Goal: Task Accomplishment & Management: Manage account settings

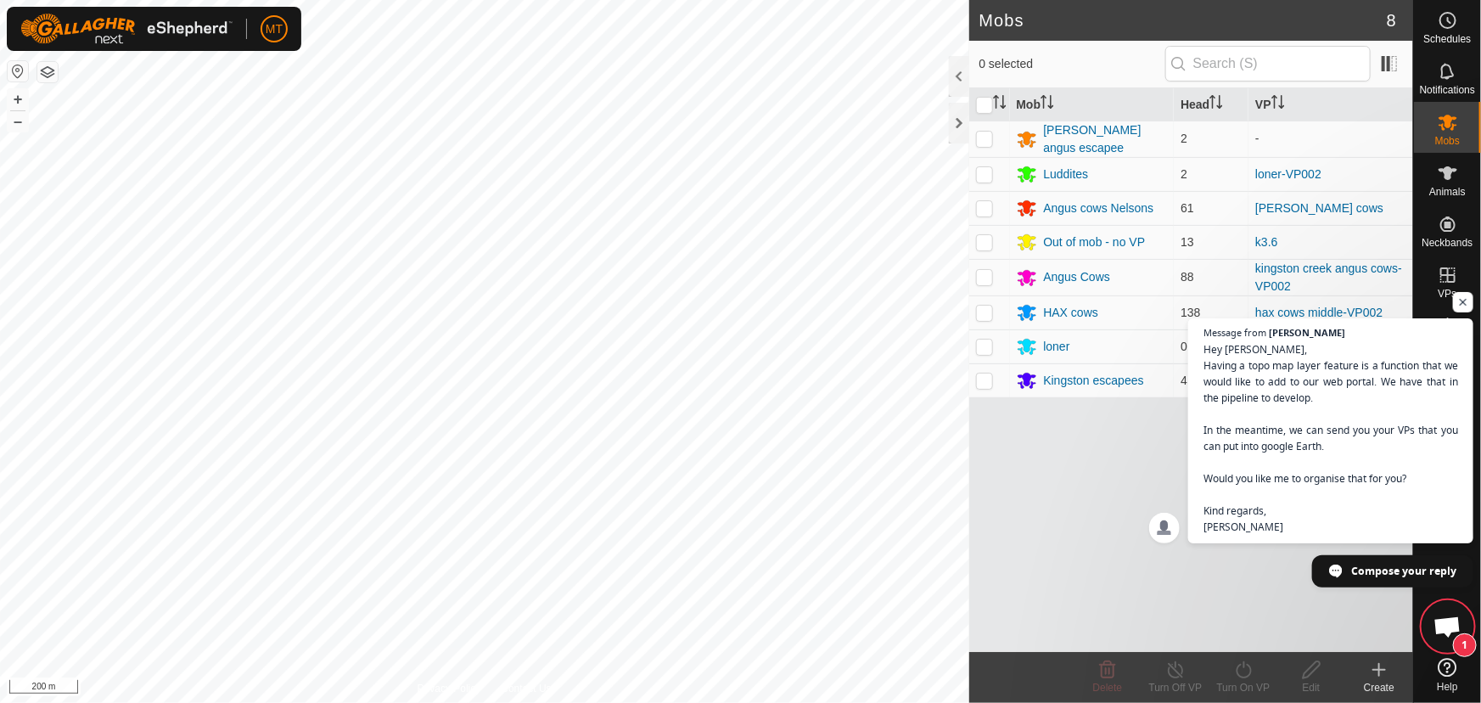
scroll to position [840, 0]
click at [1451, 180] on icon at bounding box center [1448, 173] width 20 height 20
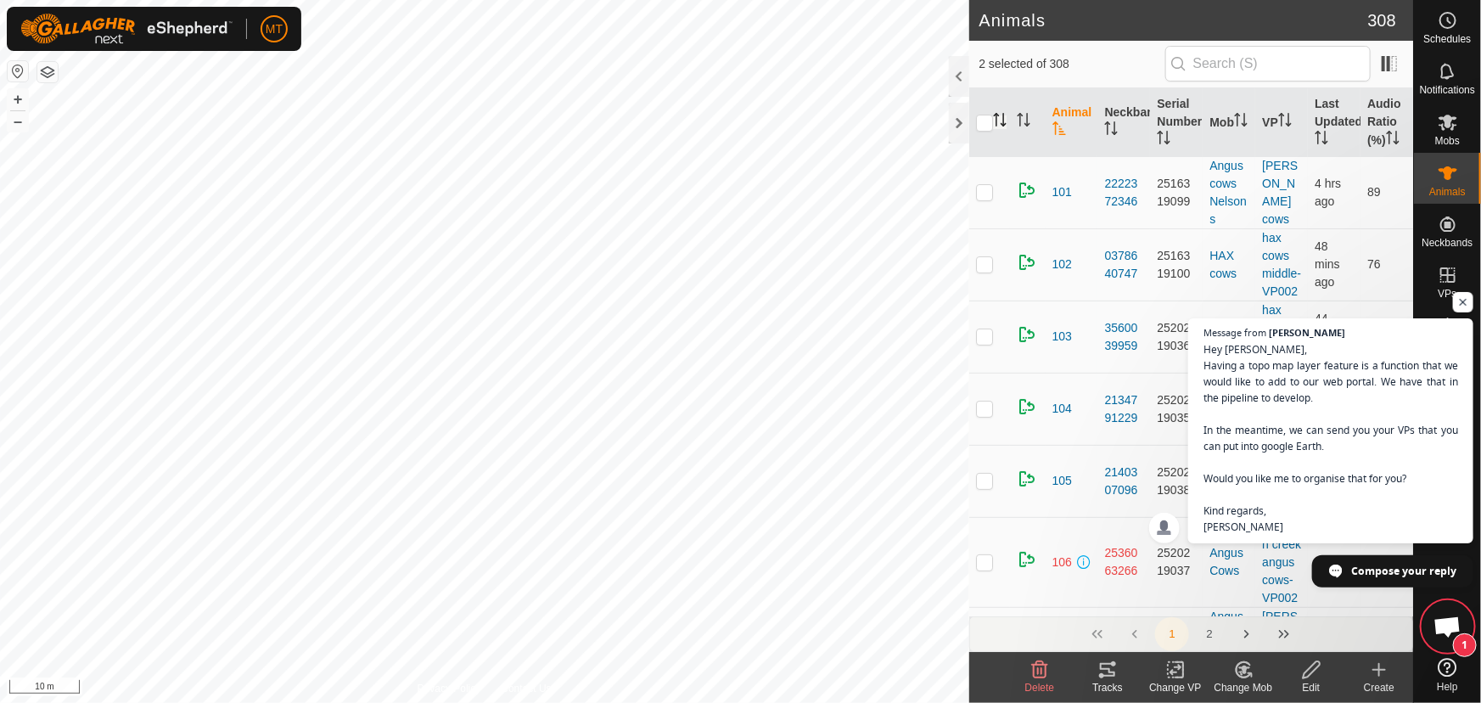
click at [1001, 119] on icon "Activate to sort" at bounding box center [1000, 120] width 14 height 14
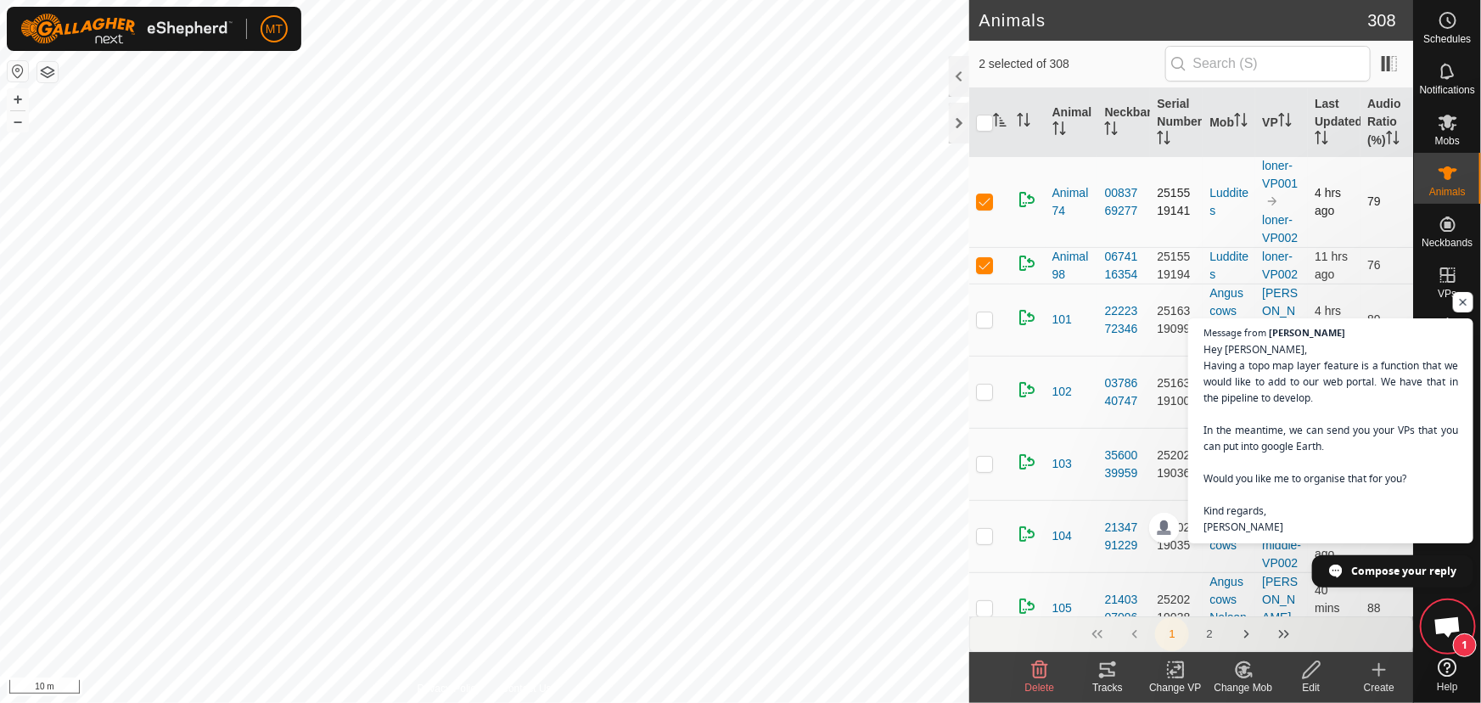
click at [985, 202] on p-checkbox at bounding box center [984, 201] width 17 height 14
checkbox input "false"
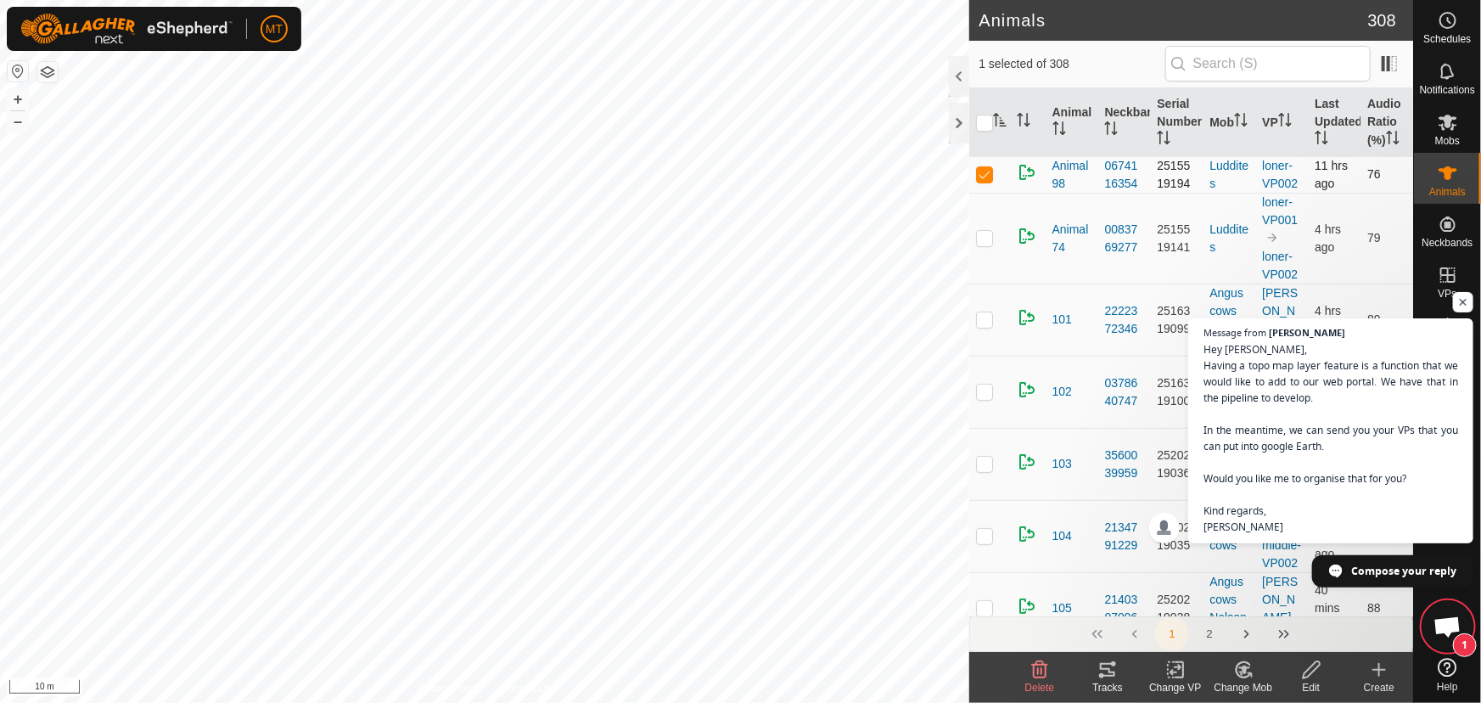
click at [986, 171] on p-checkbox at bounding box center [984, 174] width 17 height 14
checkbox input "false"
